Goal: Task Accomplishment & Management: Use online tool/utility

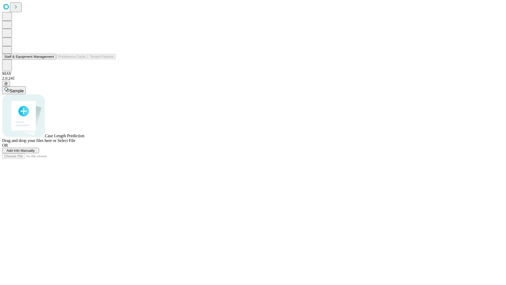
click at [50, 59] on button "Staff & Equipment Management" at bounding box center [29, 57] width 54 height 6
